Goal: Task Accomplishment & Management: Manage account settings

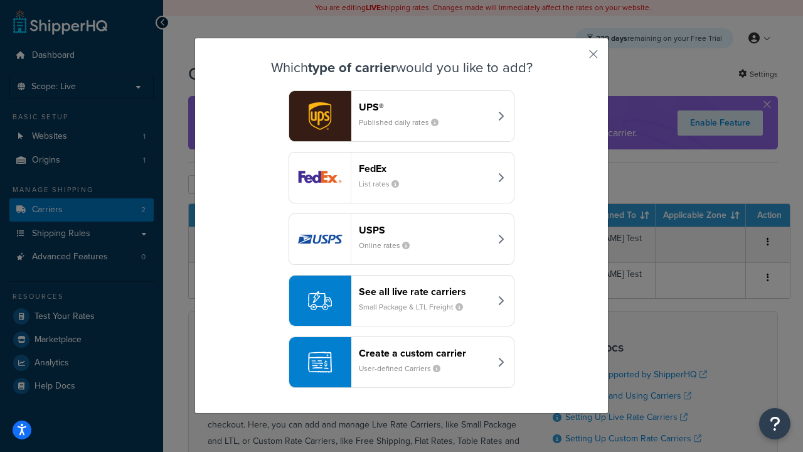
click at [401, 177] on div "FedEx List rates" at bounding box center [424, 177] width 131 height 30
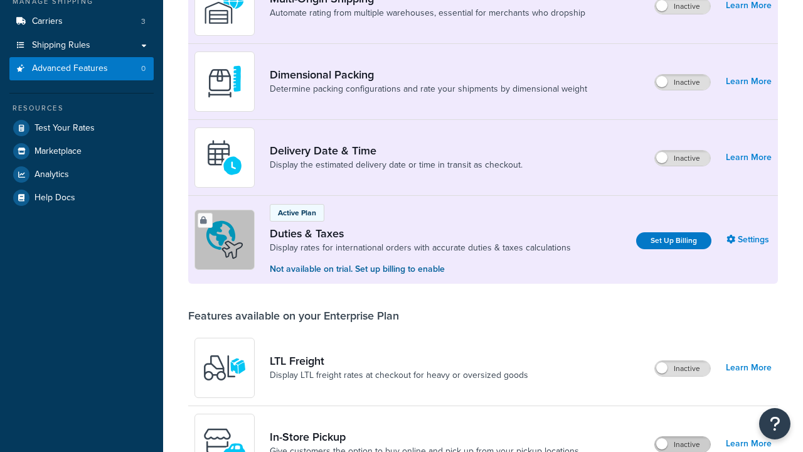
click at [682, 437] on label "Inactive" at bounding box center [682, 444] width 55 height 15
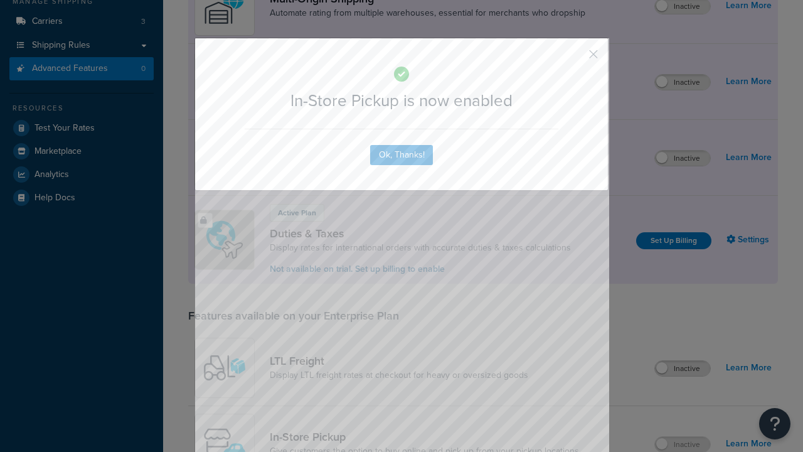
scroll to position [406, 0]
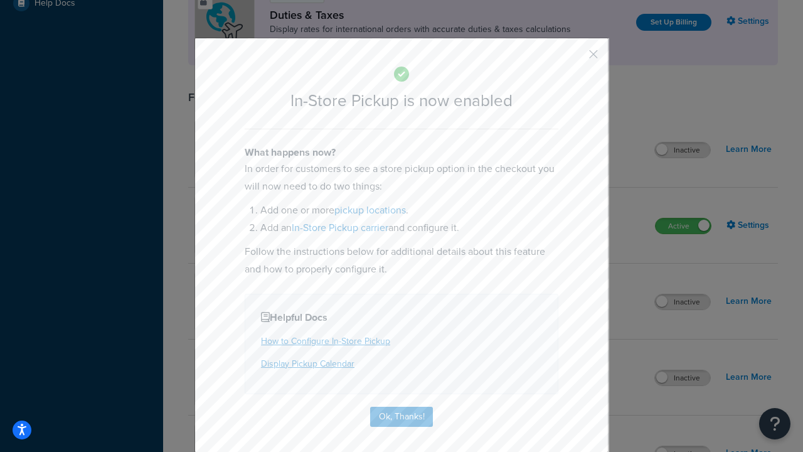
click at [574, 58] on button "button" at bounding box center [574, 58] width 3 height 3
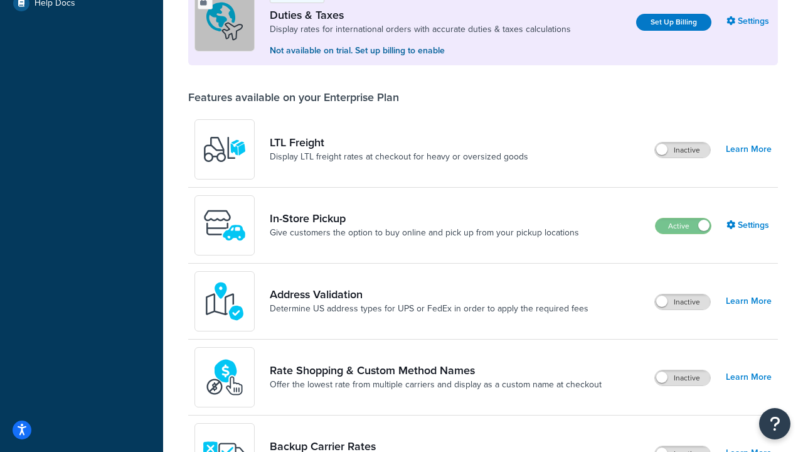
scroll to position [383, 0]
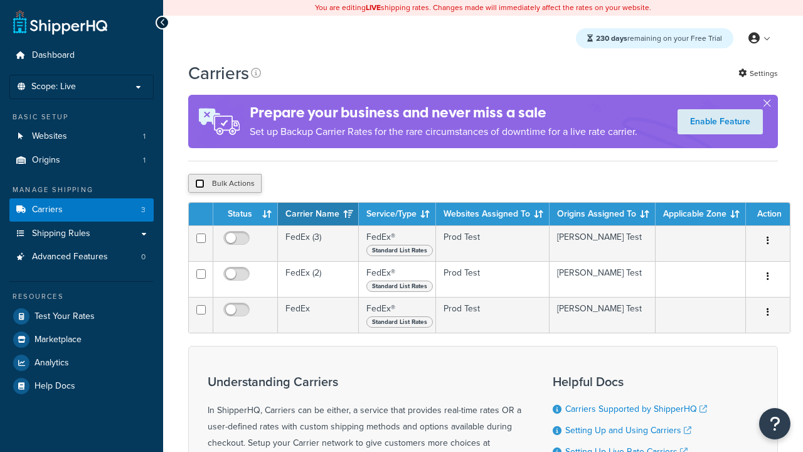
click at [199, 185] on input "checkbox" at bounding box center [199, 183] width 9 height 9
checkbox input "true"
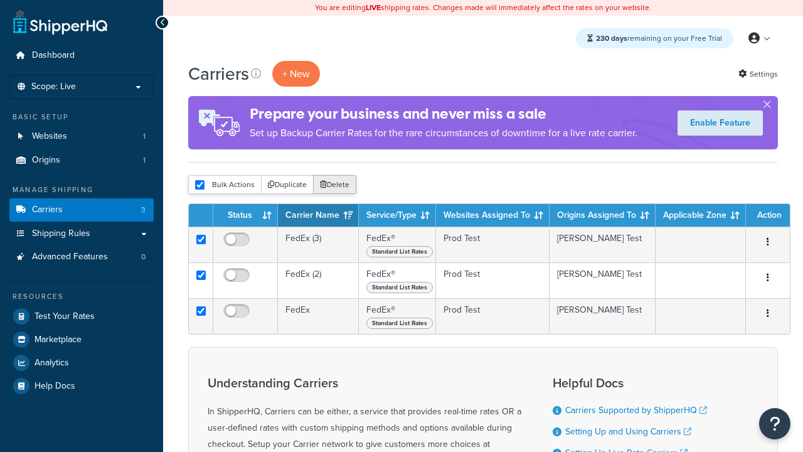
click at [337, 185] on button "Delete" at bounding box center [334, 184] width 43 height 19
